Goal: Task Accomplishment & Management: Manage account settings

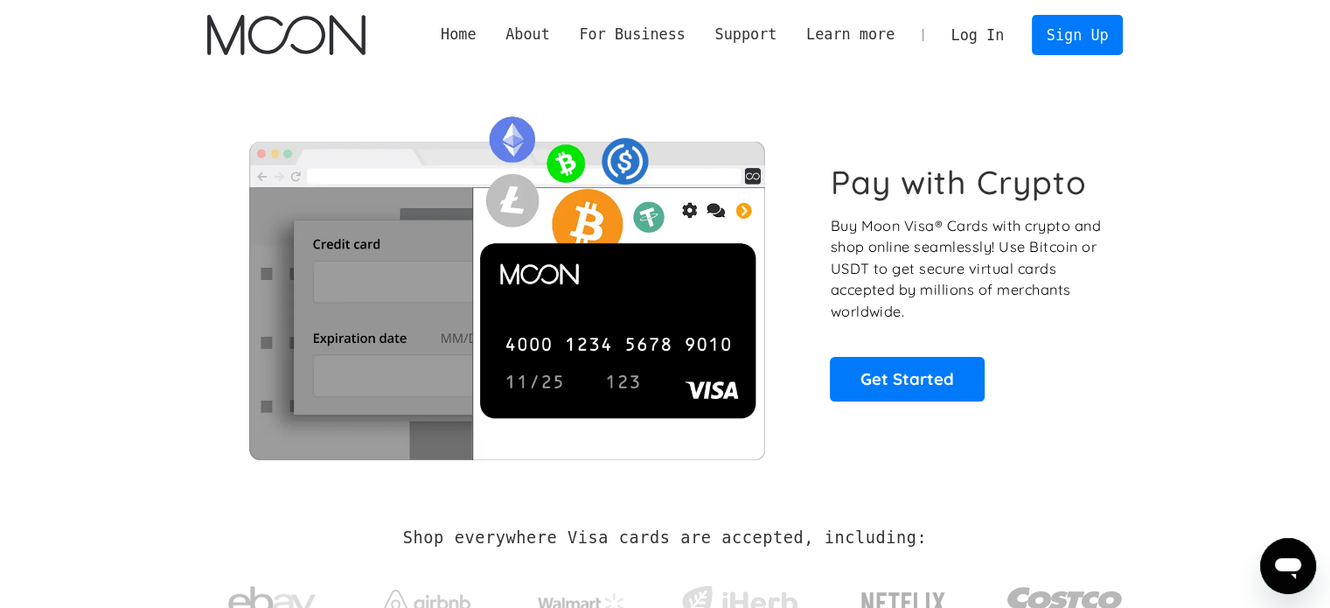
click at [988, 26] on link "Log In" at bounding box center [977, 35] width 82 height 38
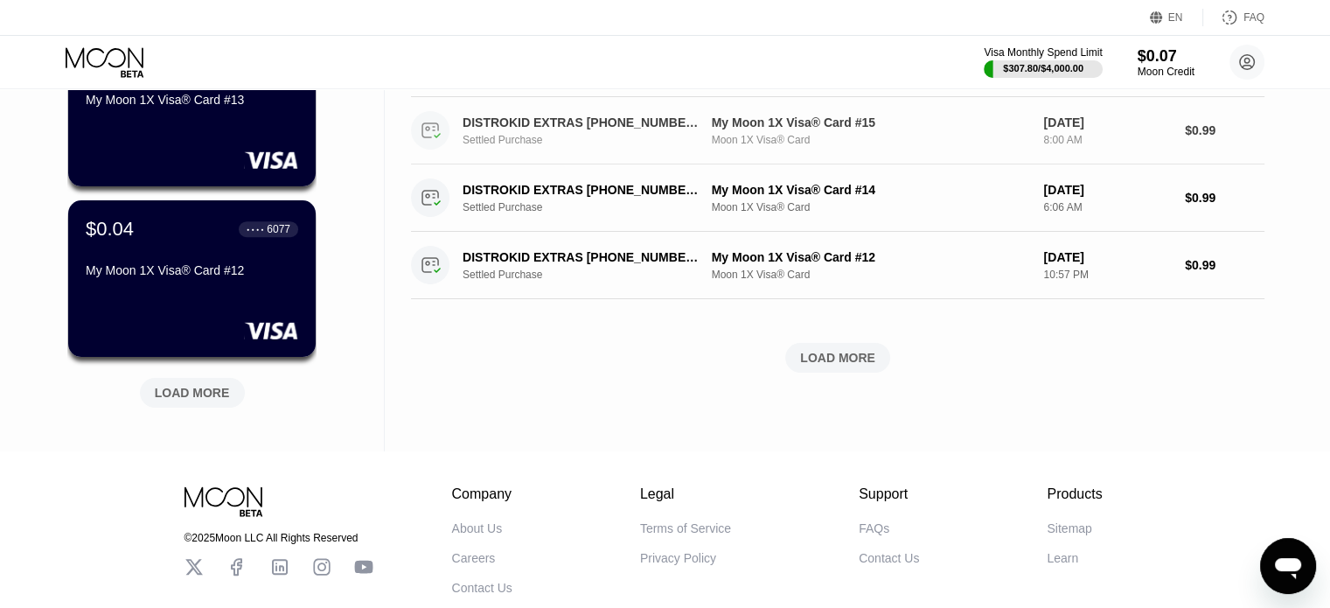
scroll to position [787, 0]
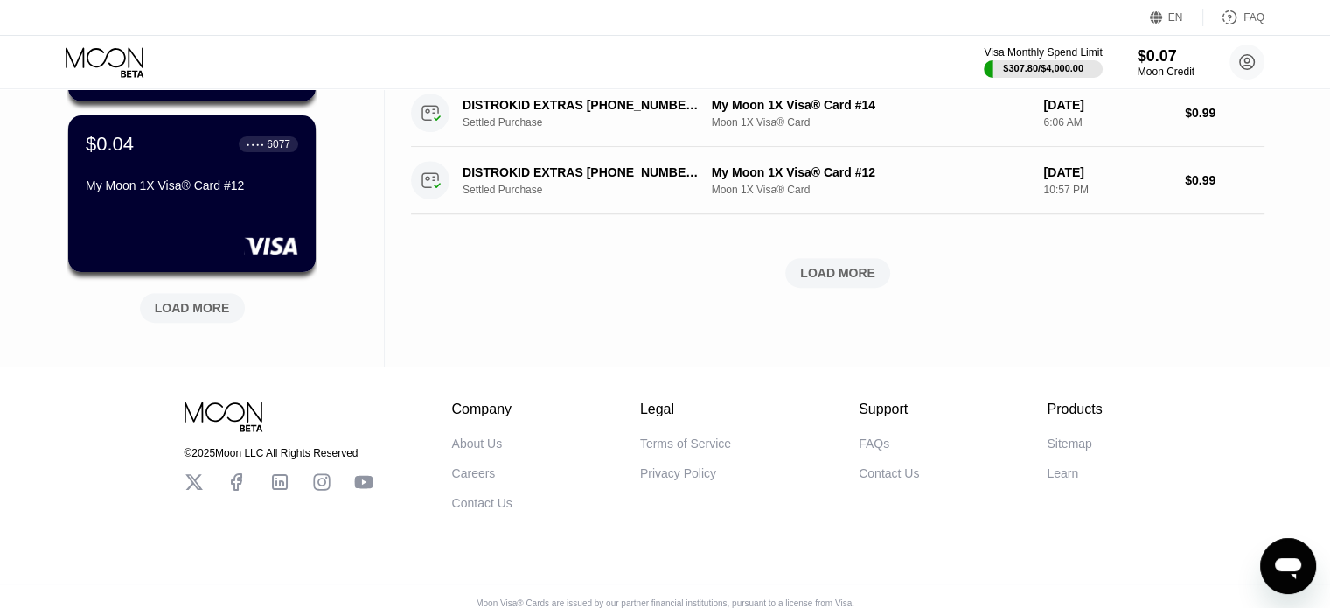
click at [212, 313] on div "LOAD MORE" at bounding box center [192, 308] width 75 height 16
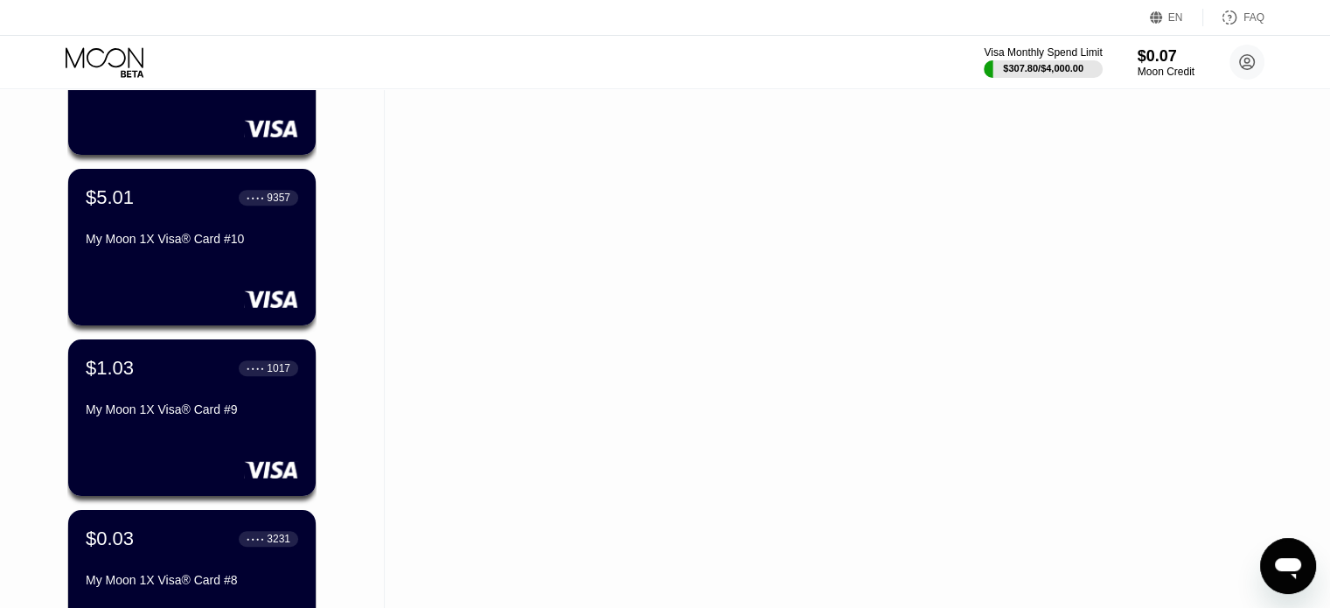
scroll to position [1049, 0]
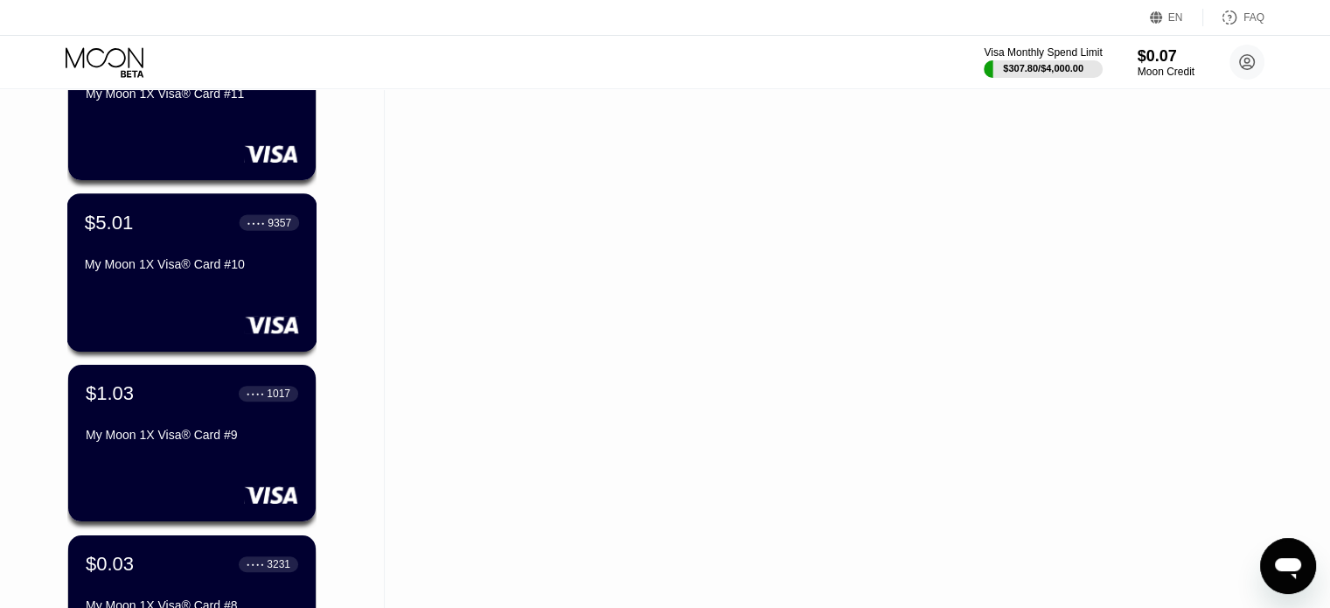
click at [220, 306] on div "$5.01 ● ● ● ● 9357 My Moon 1X Visa® Card #10" at bounding box center [192, 272] width 250 height 158
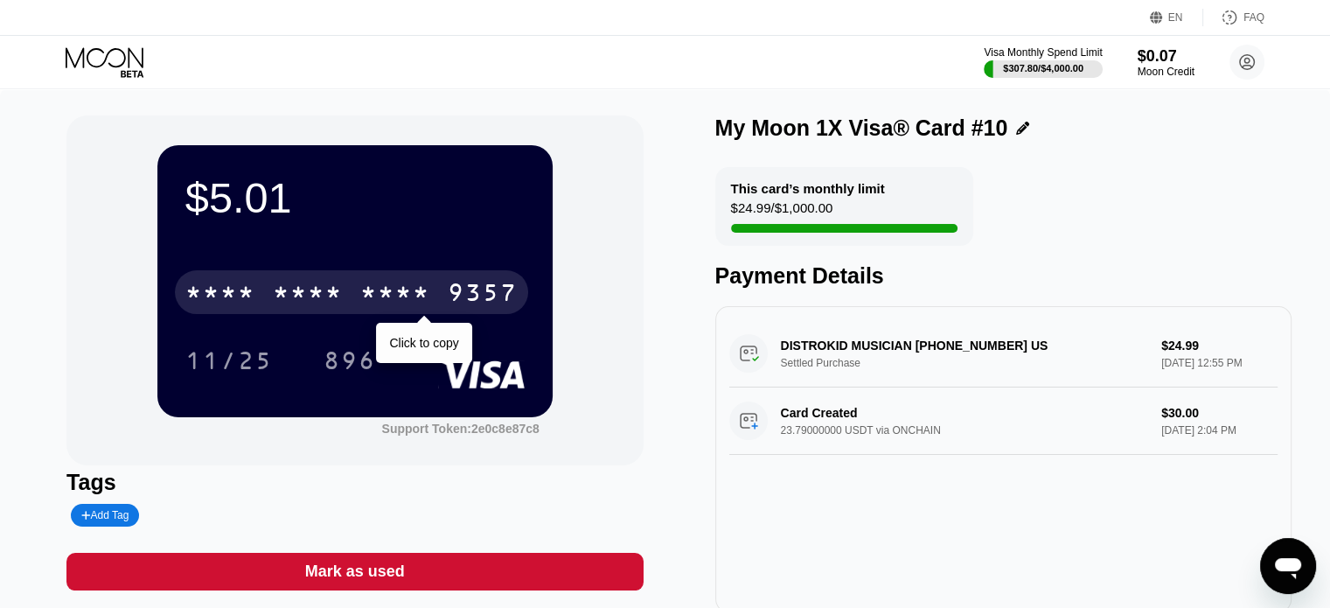
click at [454, 295] on div "9357" at bounding box center [483, 295] width 70 height 28
